Goal: Task Accomplishment & Management: Complete application form

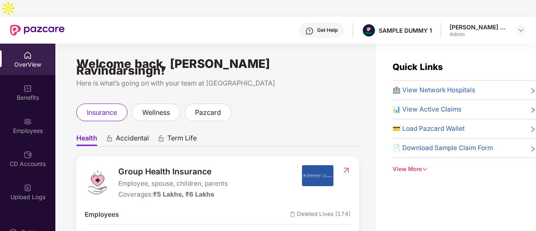
click at [129, 134] on span "Accidental" at bounding box center [132, 140] width 33 height 12
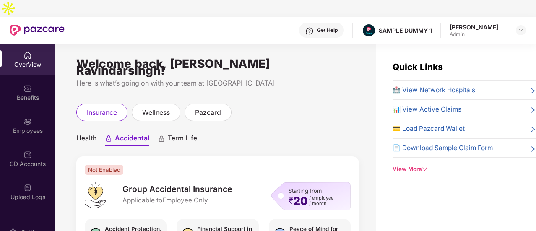
click at [185, 134] on span "Term Life" at bounding box center [182, 140] width 29 height 12
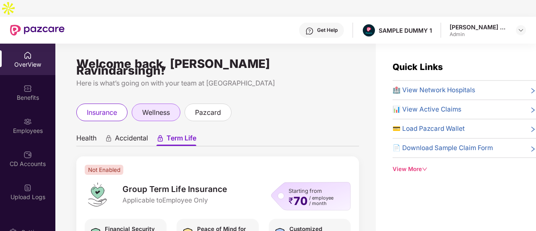
click at [151, 104] on div "wellness" at bounding box center [156, 113] width 49 height 18
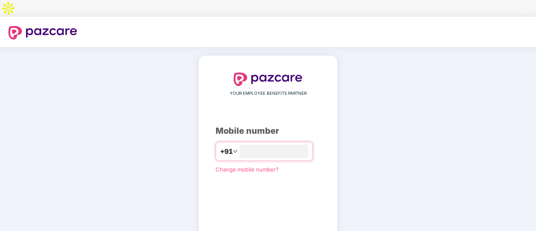
type input "**********"
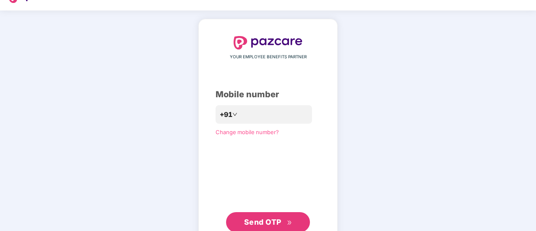
click at [446, 88] on div "**********" at bounding box center [268, 133] width 536 height 247
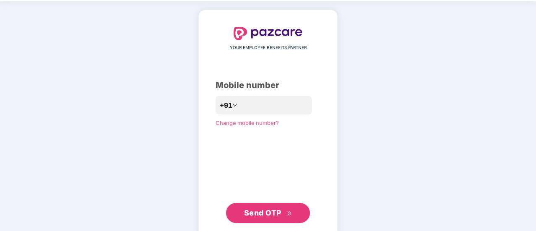
click at [271, 203] on button "Send OTP" at bounding box center [268, 213] width 84 height 20
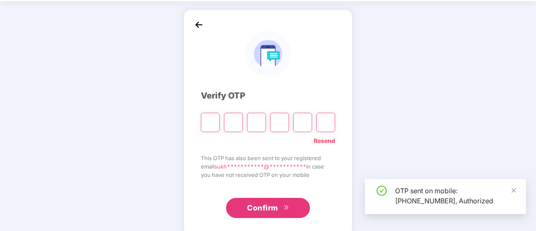
scroll to position [42, 0]
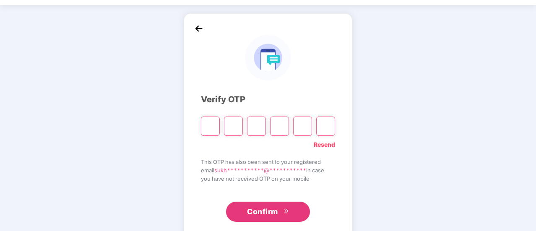
type input "*"
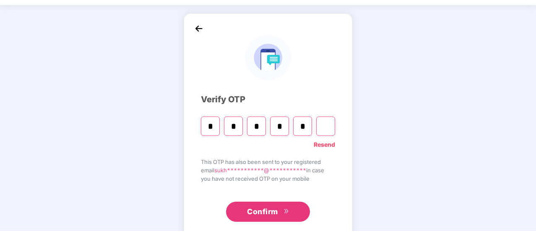
type input "*"
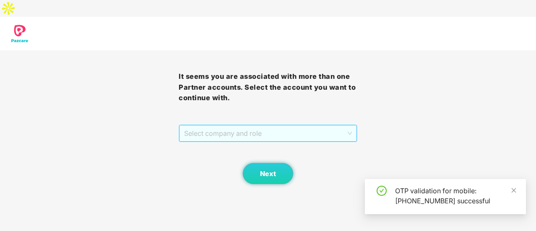
click at [222, 125] on span "Select company and role" at bounding box center [268, 133] width 168 height 16
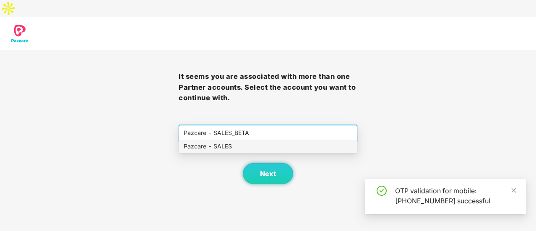
click at [214, 143] on div "Pazcare - SALES" at bounding box center [268, 146] width 169 height 9
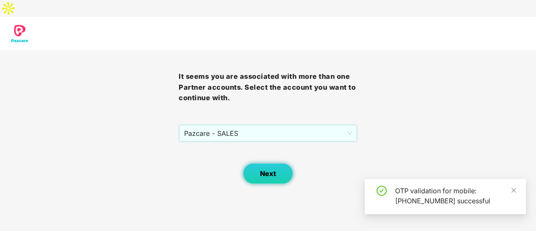
click at [271, 170] on span "Next" at bounding box center [268, 174] width 16 height 8
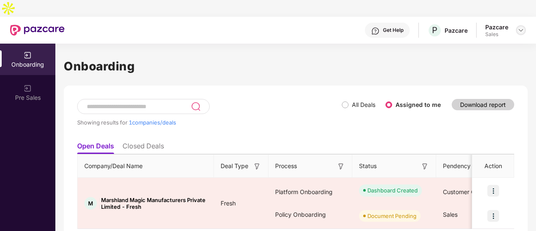
click at [523, 25] on div at bounding box center [521, 30] width 10 height 10
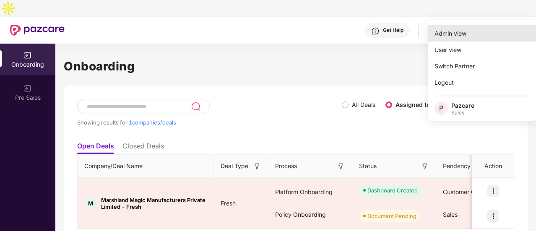
click at [484, 32] on div "Admin view" at bounding box center [482, 33] width 109 height 16
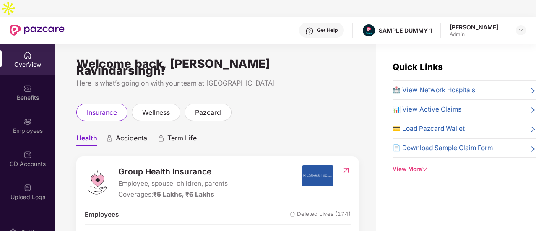
click at [154, 107] on span "wellness" at bounding box center [156, 112] width 28 height 10
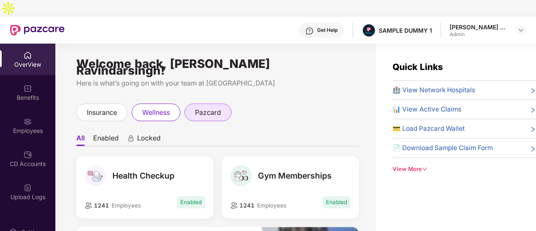
click at [217, 104] on div "pazcard" at bounding box center [207, 113] width 47 height 18
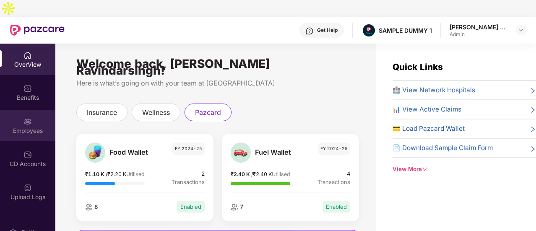
click at [27, 127] on div "Employees" at bounding box center [27, 131] width 55 height 8
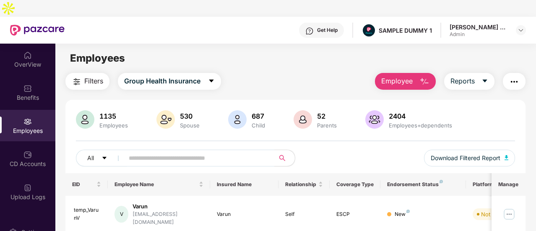
click at [428, 77] on img "button" at bounding box center [424, 82] width 10 height 10
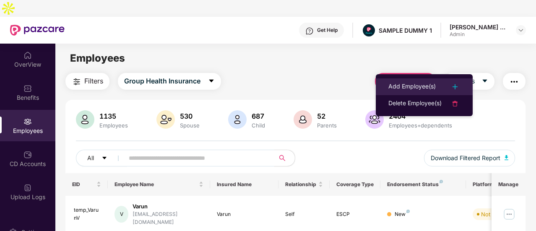
click at [412, 91] on div "Add Employee(s)" at bounding box center [411, 87] width 47 height 10
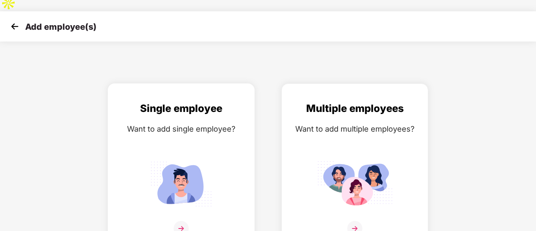
scroll to position [6, 0]
click at [376, 166] on img at bounding box center [354, 183] width 75 height 52
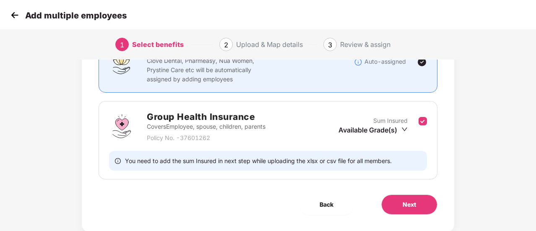
scroll to position [106, 0]
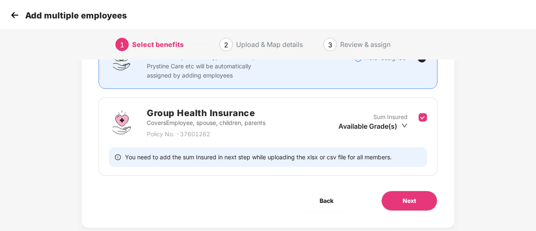
click at [376, 166] on div "Benefits 1 / 1 Selected Affinity Benefits Clove Dental, Pharmeasy, Nua Women, P…" at bounding box center [268, 103] width 372 height 248
click at [401, 191] on button "Next" at bounding box center [409, 201] width 56 height 20
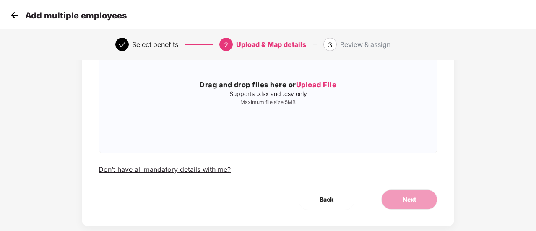
scroll to position [0, 0]
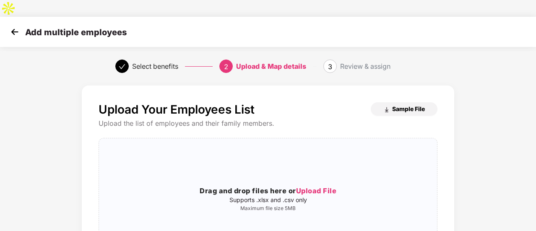
click at [403, 105] on span "Sample File" at bounding box center [408, 109] width 33 height 8
click at [19, 26] on img at bounding box center [14, 32] width 13 height 13
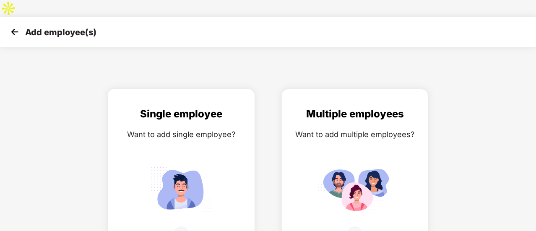
click at [189, 166] on img at bounding box center [180, 189] width 75 height 52
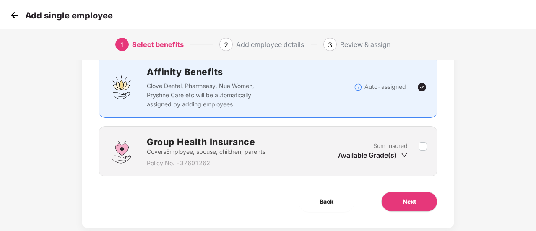
scroll to position [78, 0]
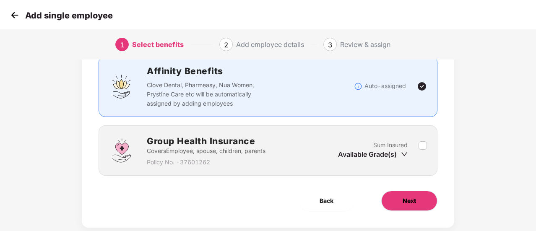
click at [422, 191] on button "Next" at bounding box center [409, 201] width 56 height 20
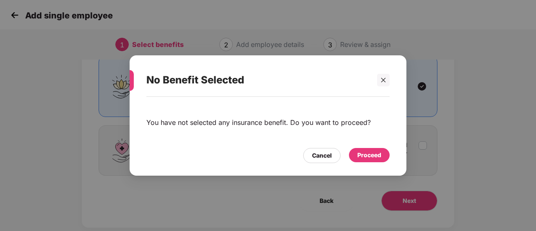
click at [372, 160] on div "Proceed" at bounding box center [369, 154] width 24 height 9
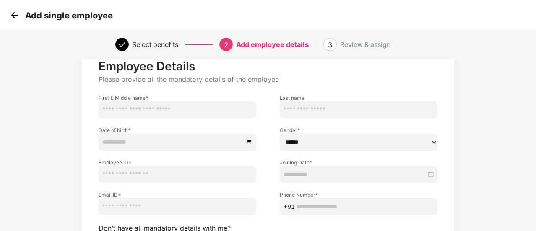
scroll to position [105, 0]
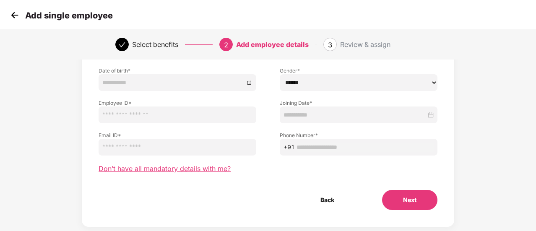
click at [208, 164] on span "Don’t have all mandatory details with me?" at bounding box center [165, 168] width 132 height 9
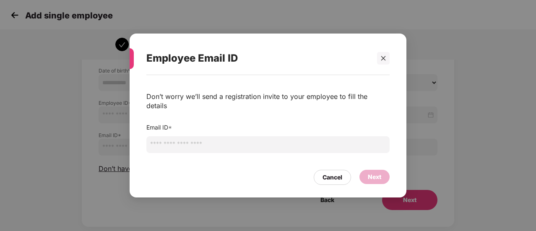
click at [239, 136] on input "email" at bounding box center [267, 144] width 243 height 17
type input "********"
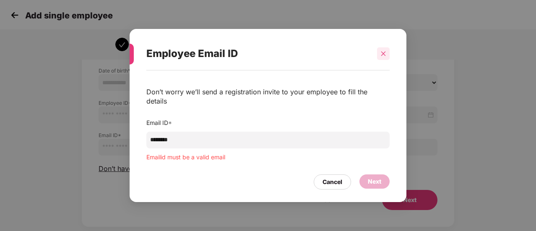
click at [387, 60] on div at bounding box center [383, 53] width 13 height 13
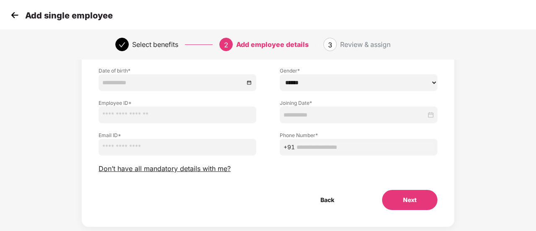
click at [16, 19] on img at bounding box center [14, 15] width 13 height 13
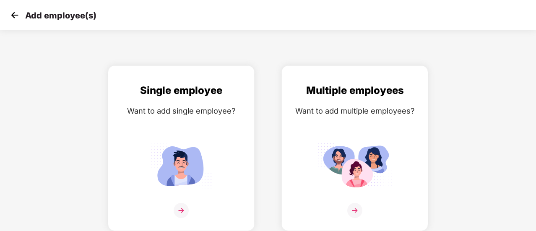
scroll to position [6, 0]
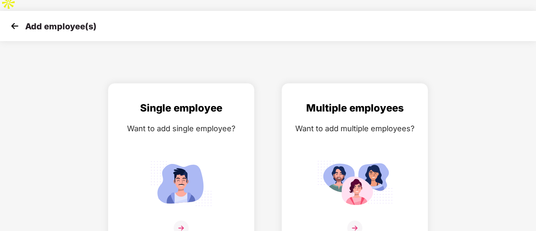
click at [16, 20] on img at bounding box center [14, 26] width 13 height 13
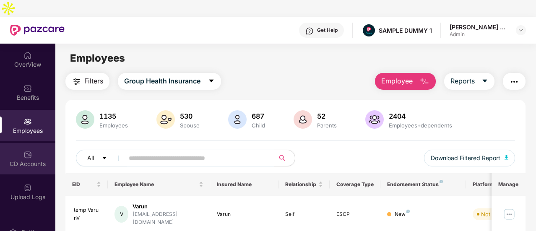
click at [23, 160] on div "CD Accounts" at bounding box center [27, 164] width 55 height 8
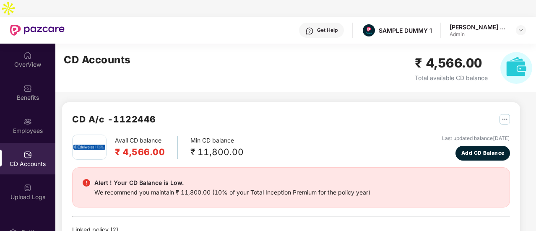
click at [208, 70] on div "CD Accounts ₹ 4,566.00 Total available CD balance" at bounding box center [297, 68] width 485 height 49
click at [228, 58] on div "CD Accounts ₹ 4,566.00 Total available CD balance" at bounding box center [297, 68] width 485 height 49
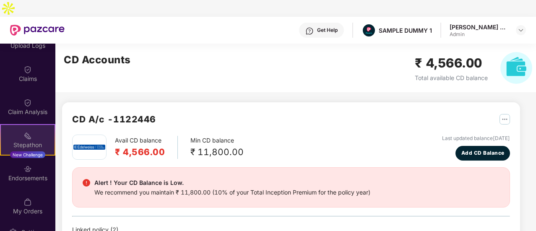
click at [34, 141] on div "Stepathon" at bounding box center [28, 145] width 54 height 8
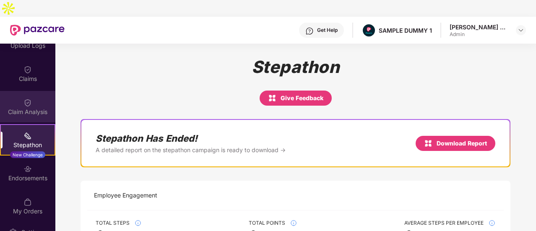
click at [25, 91] on div "Claim Analysis" at bounding box center [27, 106] width 55 height 31
